Goal: Task Accomplishment & Management: Manage account settings

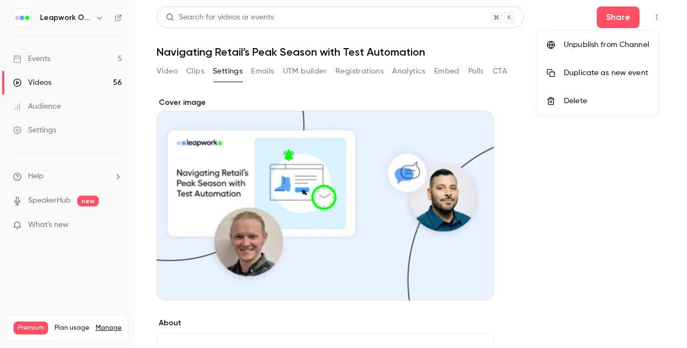
click at [585, 52] on li "Unpublish from Channel" at bounding box center [598, 45] width 120 height 28
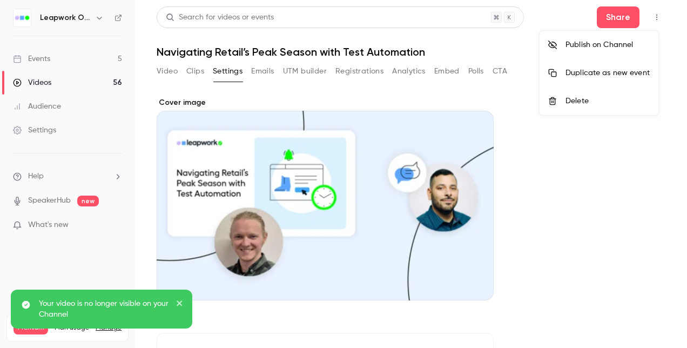
click at [180, 302] on icon "close" at bounding box center [178, 302] width 5 height 5
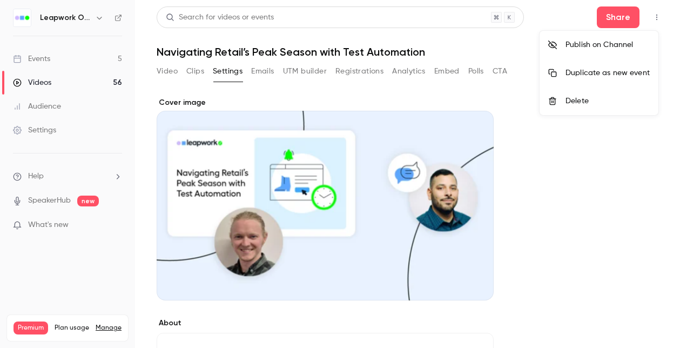
click at [586, 223] on div at bounding box center [343, 174] width 687 height 348
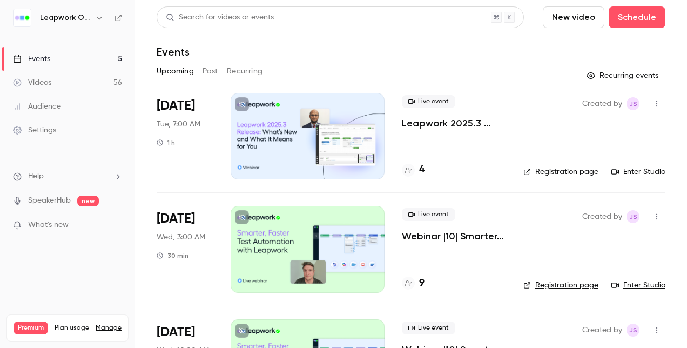
click at [209, 70] on button "Past" at bounding box center [210, 71] width 16 height 17
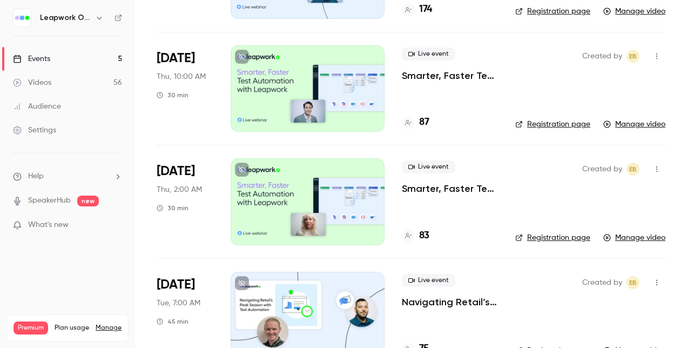
scroll to position [3010, 0]
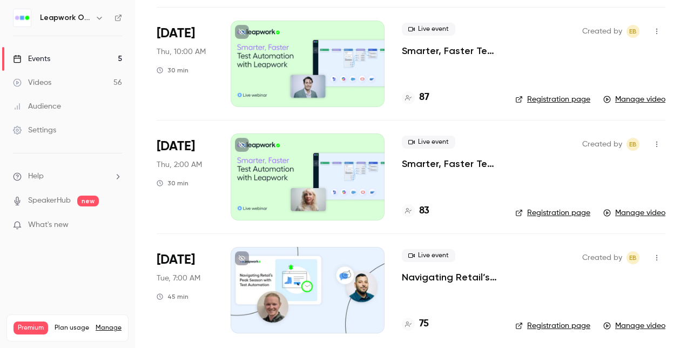
click at [40, 57] on div "Events" at bounding box center [31, 58] width 37 height 11
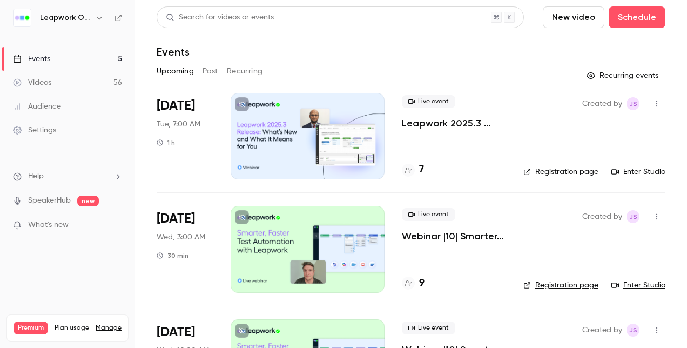
click at [277, 137] on div at bounding box center [307, 136] width 154 height 86
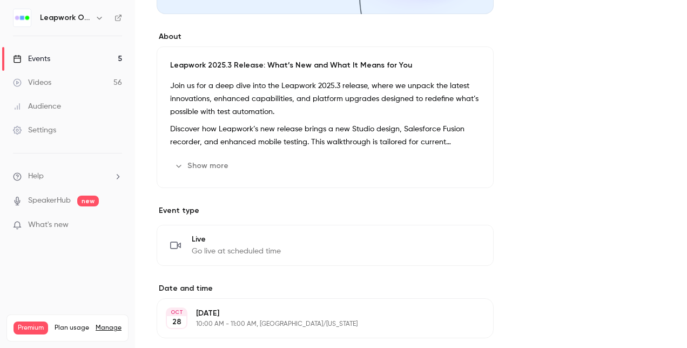
scroll to position [270, 0]
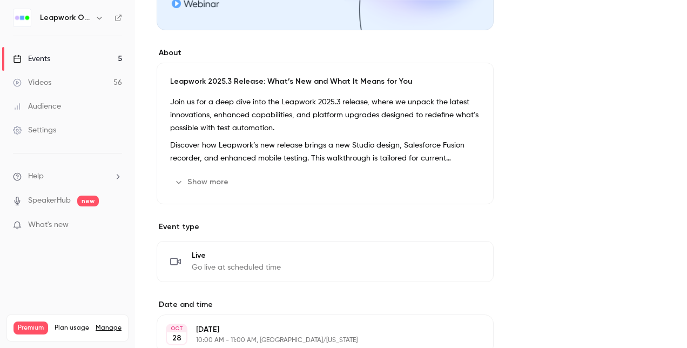
click at [200, 178] on button "Show more" at bounding box center [202, 181] width 65 height 17
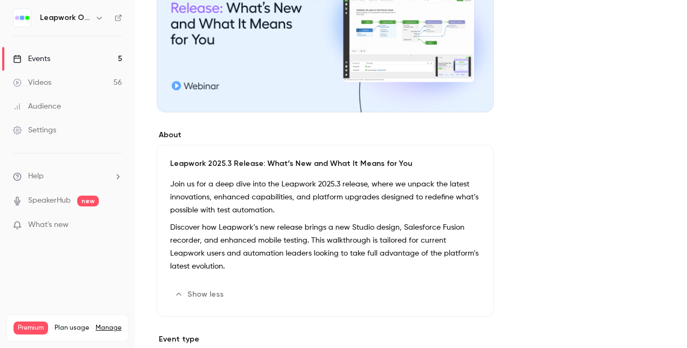
scroll to position [216, 0]
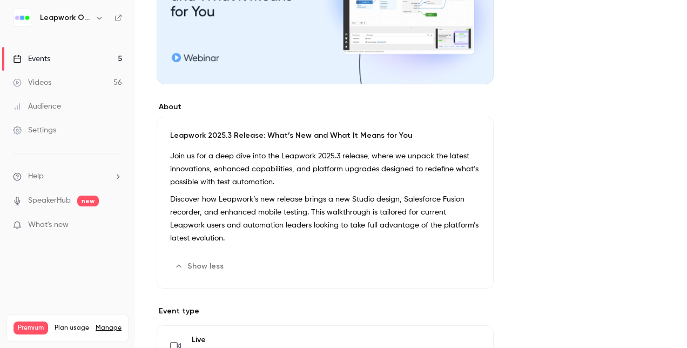
click at [467, 266] on button "Edit" at bounding box center [459, 265] width 39 height 17
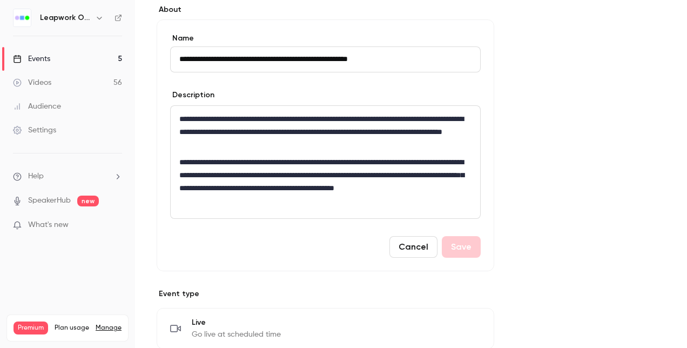
scroll to position [324, 0]
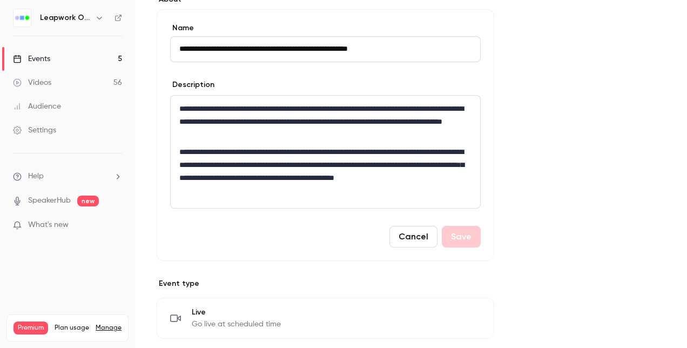
click at [273, 190] on p "**********" at bounding box center [325, 171] width 292 height 52
click at [315, 163] on p "**********" at bounding box center [325, 171] width 292 height 52
click at [281, 190] on p "**********" at bounding box center [325, 171] width 292 height 52
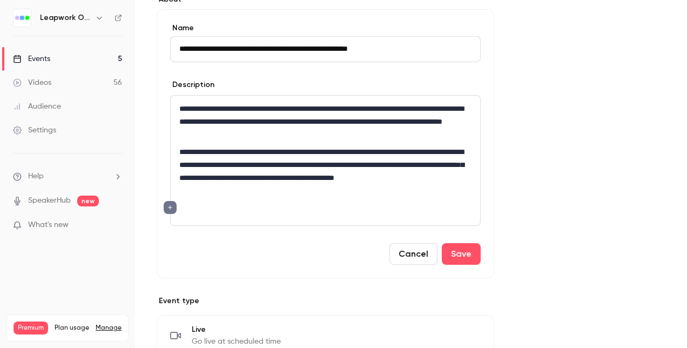
paste div "editor"
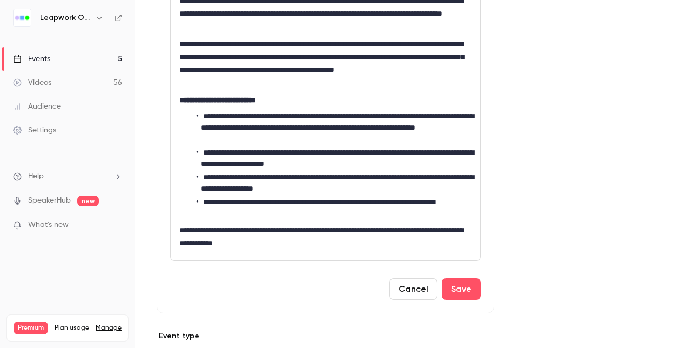
scroll to position [378, 0]
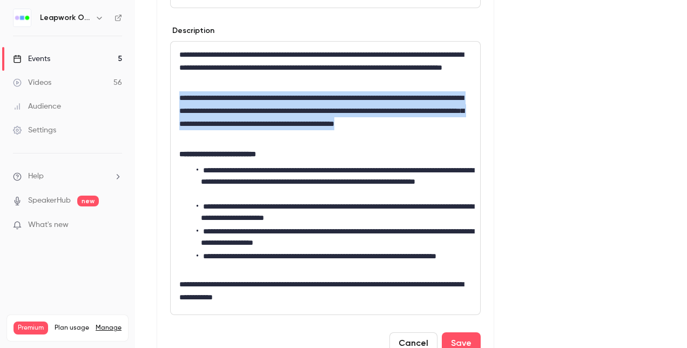
drag, startPoint x: 276, startPoint y: 135, endPoint x: 173, endPoint y: 92, distance: 111.8
click at [173, 92] on div "**********" at bounding box center [325, 178] width 309 height 273
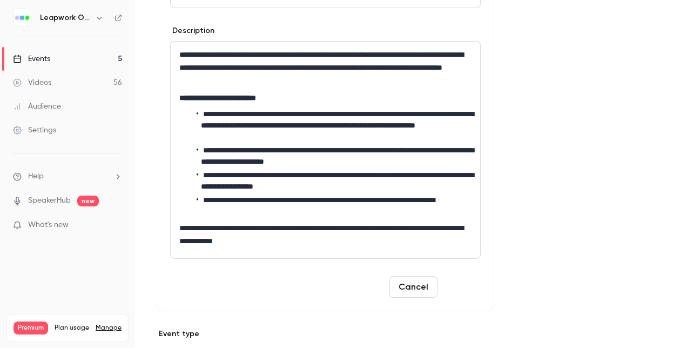
click at [468, 282] on button "Save" at bounding box center [461, 287] width 39 height 22
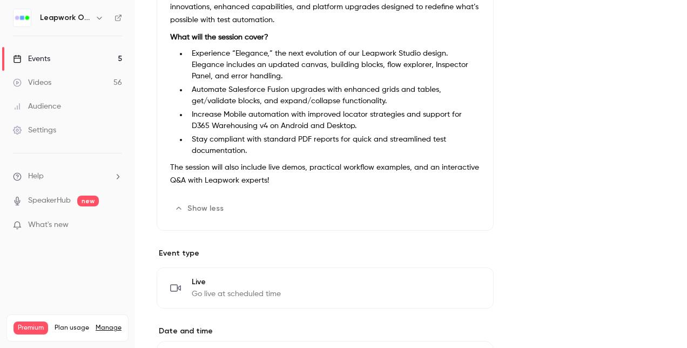
click at [203, 206] on button "Show less" at bounding box center [200, 208] width 60 height 17
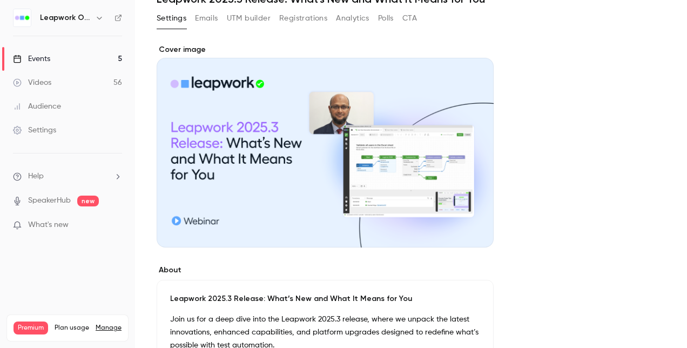
scroll to position [0, 0]
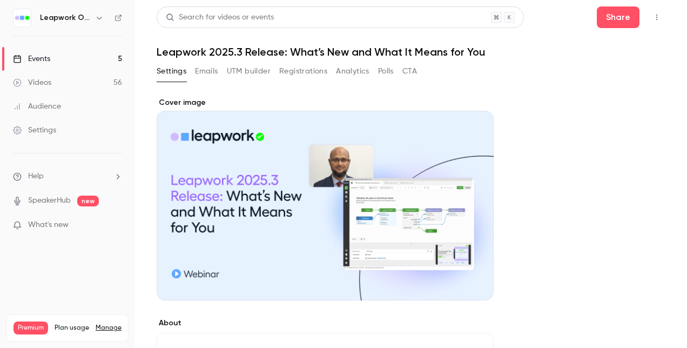
click at [44, 55] on div "Events" at bounding box center [31, 58] width 37 height 11
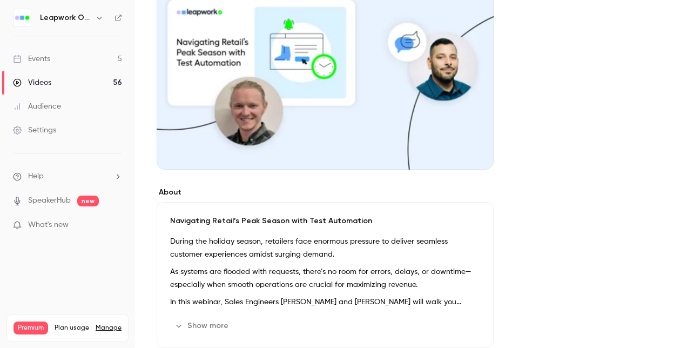
scroll to position [108, 0]
